Goal: Find contact information: Find contact information

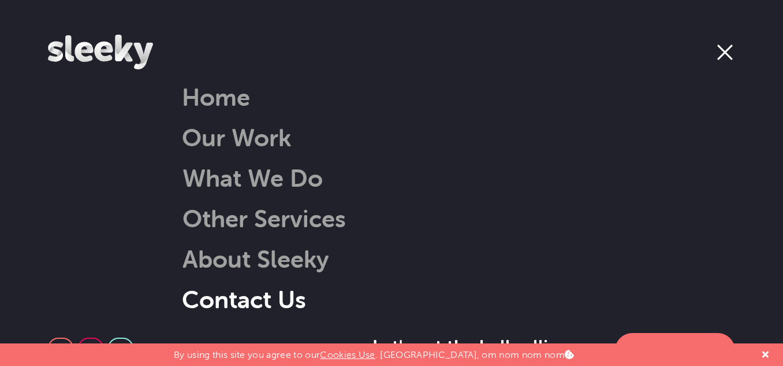
click at [284, 301] on link "Contact Us" at bounding box center [244, 298] width 124 height 29
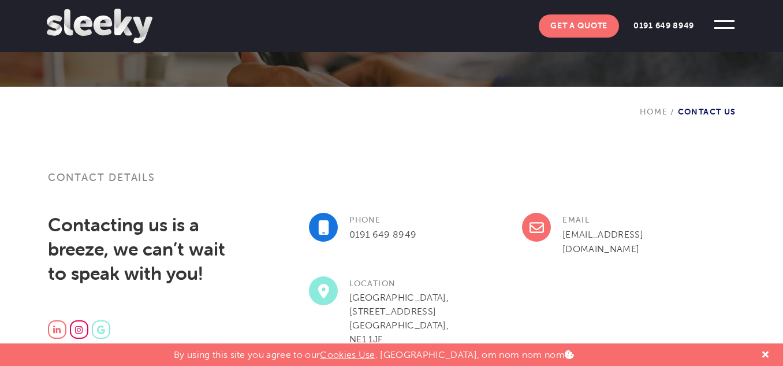
scroll to position [289, 0]
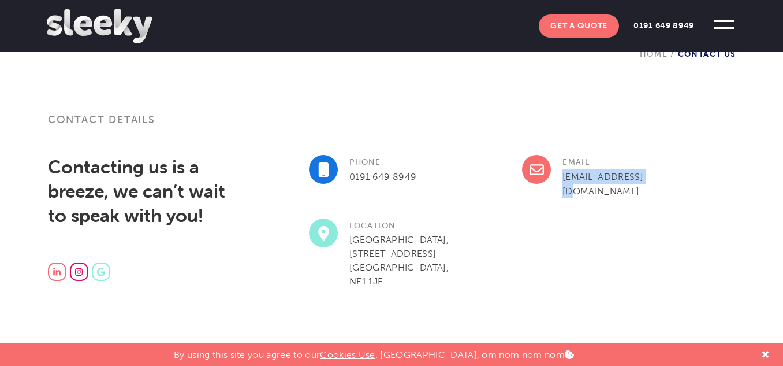
drag, startPoint x: 643, startPoint y: 172, endPoint x: 559, endPoint y: 181, distance: 84.8
click at [559, 181] on div "Email [EMAIL_ADDRESS][DOMAIN_NAME]" at bounding box center [628, 187] width 213 height 64
copy link "[EMAIL_ADDRESS][DOMAIN_NAME]"
